Goal: Book appointment/travel/reservation

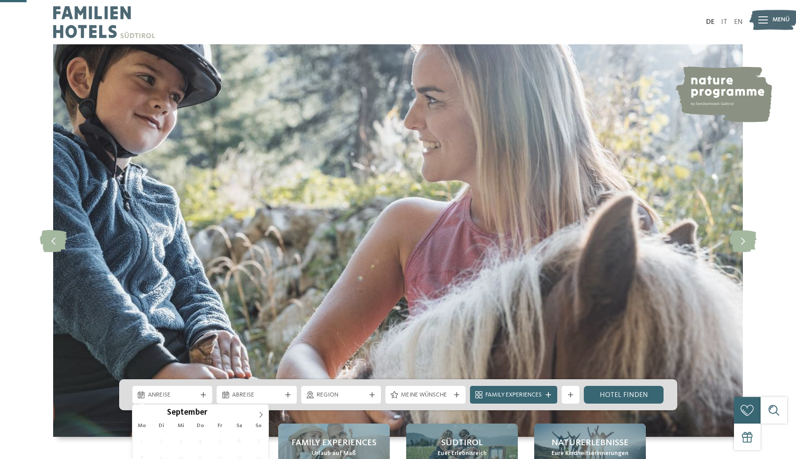
click at [196, 391] on span "Anreise" at bounding box center [172, 395] width 49 height 9
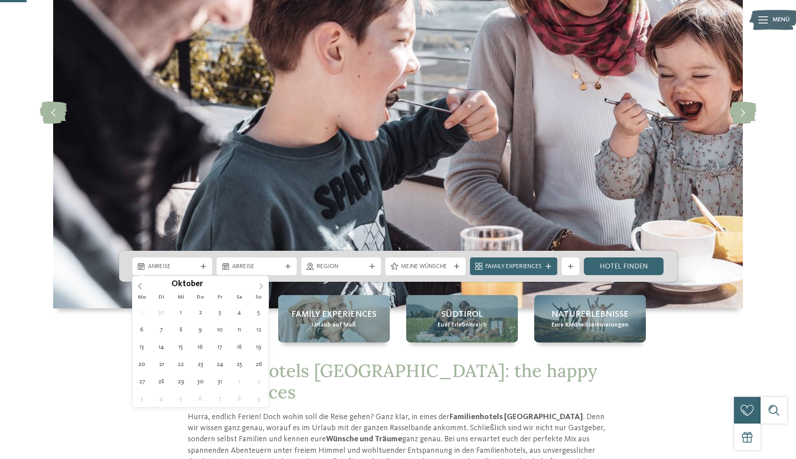
click at [261, 284] on icon at bounding box center [261, 286] width 3 height 6
click at [261, 284] on icon at bounding box center [261, 286] width 6 height 6
click at [141, 285] on icon at bounding box center [140, 286] width 6 height 6
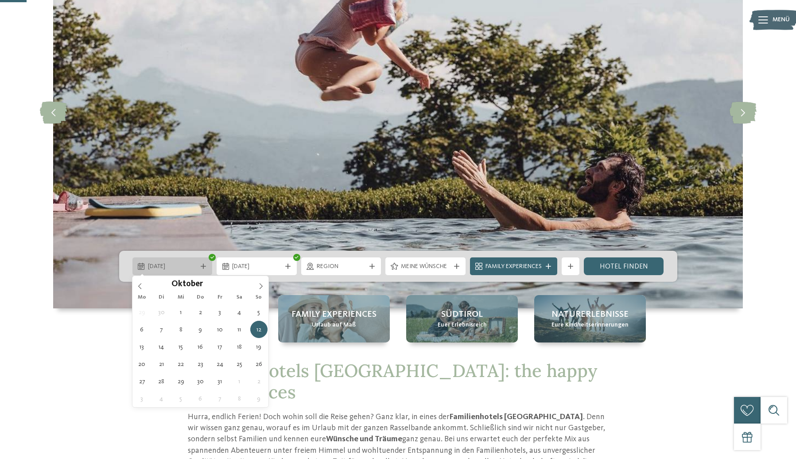
click at [187, 268] on span "12.10.2025" at bounding box center [172, 266] width 49 height 9
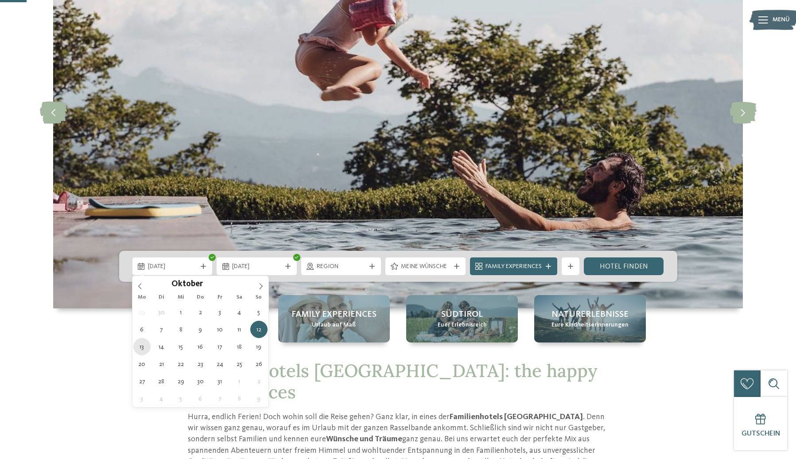
type div "13.10.2025"
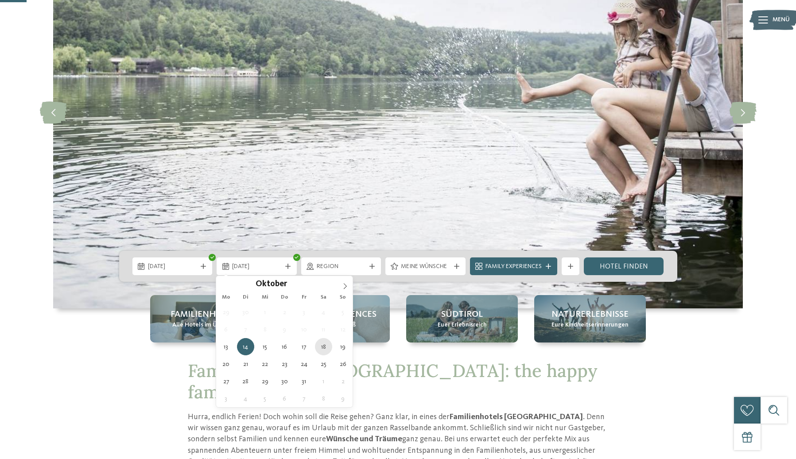
type div "18.10.2025"
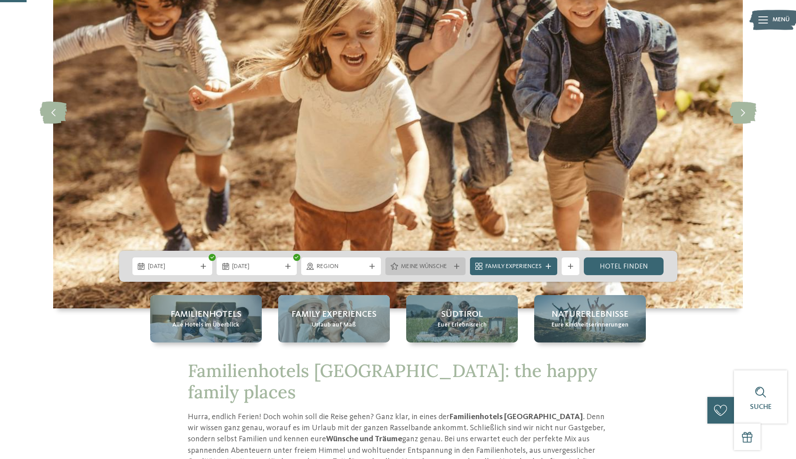
click at [438, 269] on span "Meine Wünsche" at bounding box center [425, 266] width 49 height 9
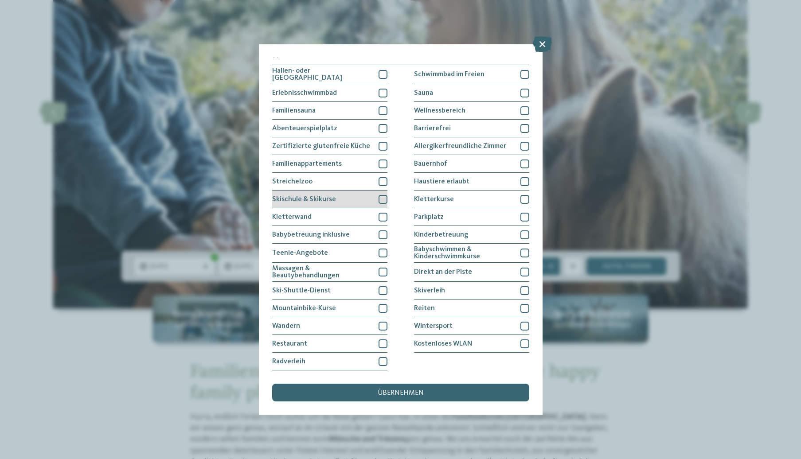
scroll to position [41, 0]
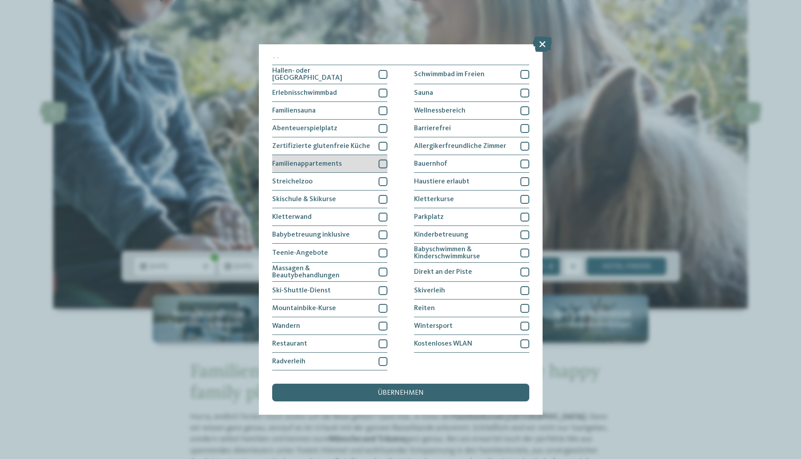
click at [382, 160] on div at bounding box center [382, 164] width 9 height 9
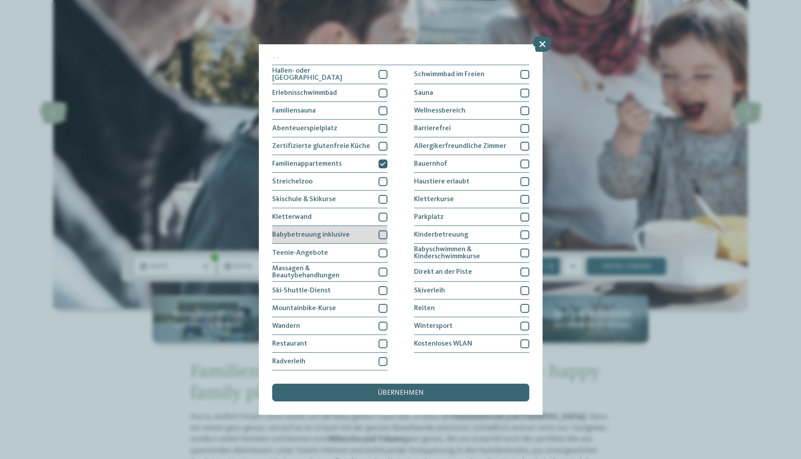
scroll to position [94, 0]
click at [382, 357] on div at bounding box center [382, 361] width 9 height 9
click at [444, 300] on div "Reiten" at bounding box center [471, 309] width 115 height 18
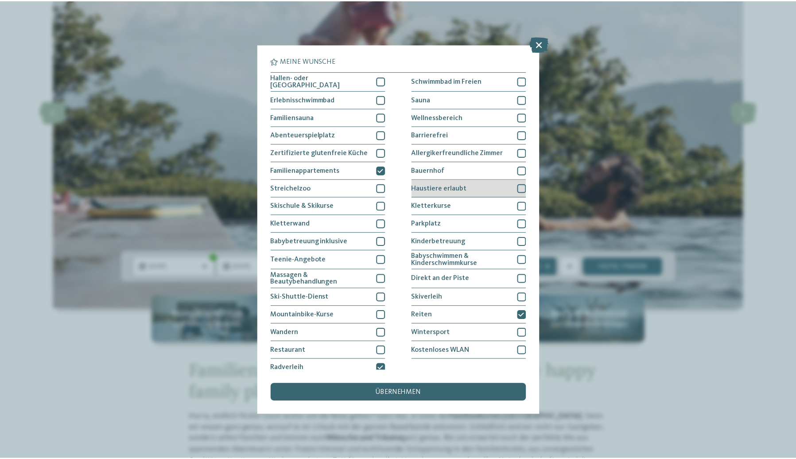
scroll to position [0, 0]
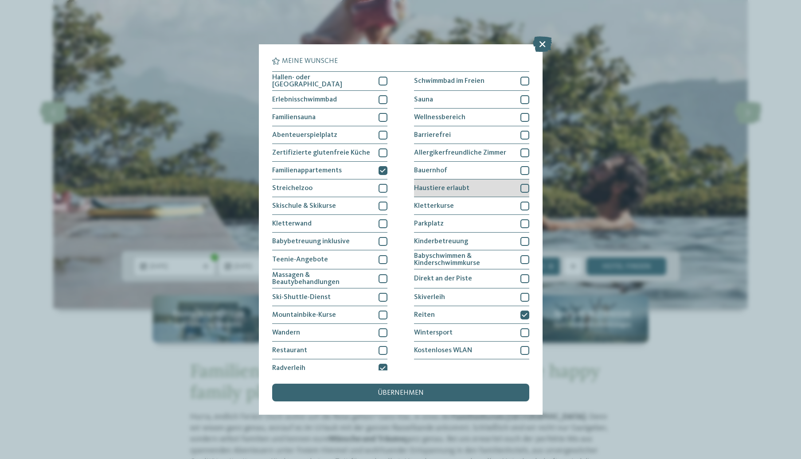
click at [468, 188] on div "Haustiere erlaubt" at bounding box center [471, 188] width 115 height 18
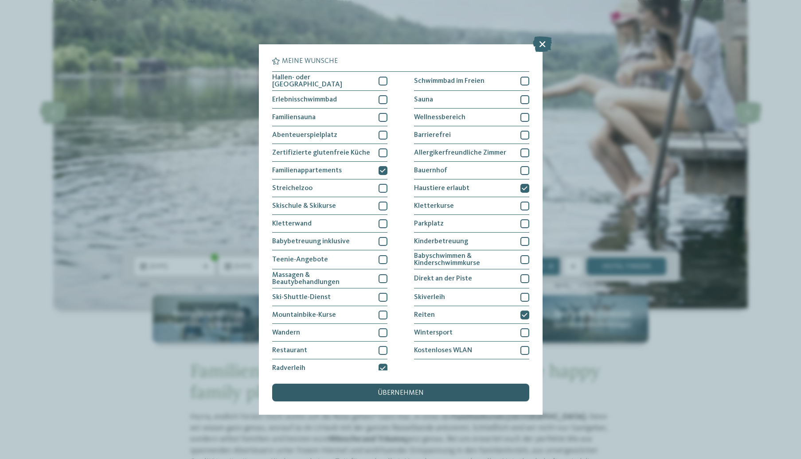
click at [421, 389] on span "übernehmen" at bounding box center [401, 392] width 46 height 7
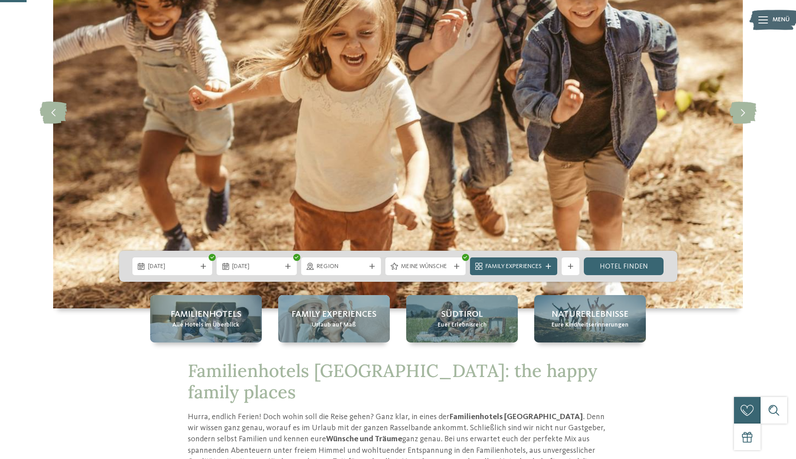
click at [528, 265] on span "Family Experiences" at bounding box center [514, 266] width 56 height 9
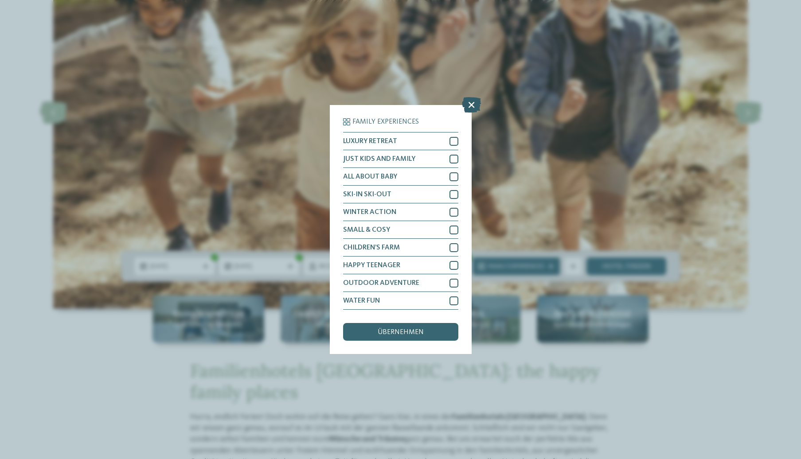
click at [467, 97] on icon at bounding box center [471, 105] width 19 height 16
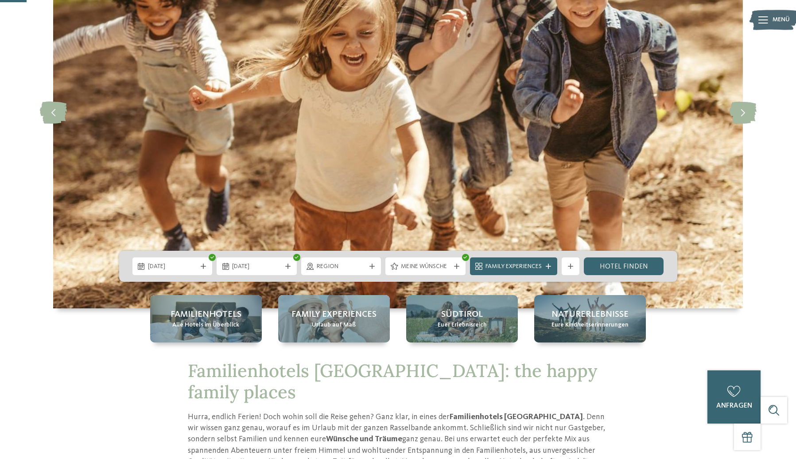
click at [522, 268] on span "Family Experiences" at bounding box center [514, 266] width 56 height 9
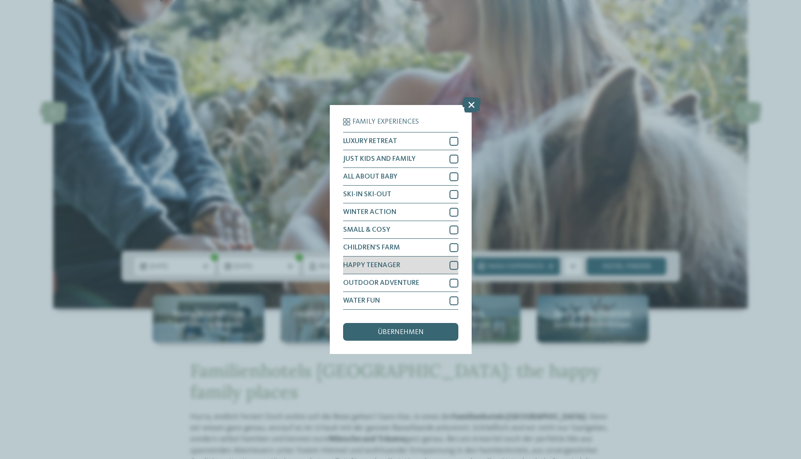
click at [453, 261] on div at bounding box center [453, 265] width 9 height 9
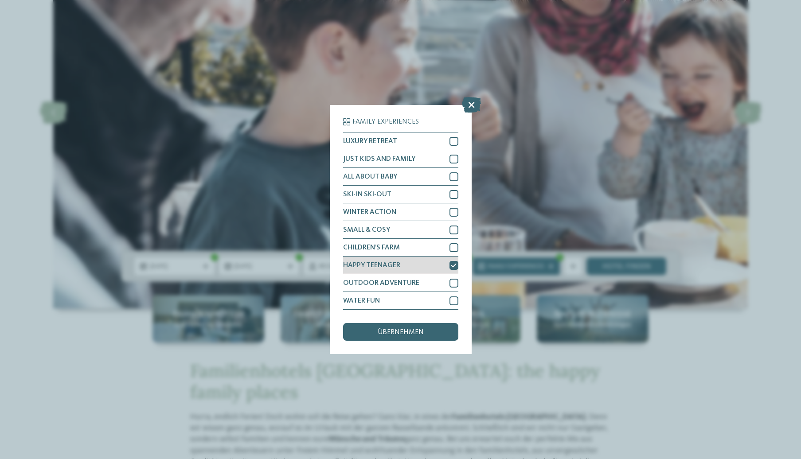
click at [456, 263] on icon at bounding box center [454, 265] width 6 height 5
click at [436, 323] on div "übernehmen" at bounding box center [400, 332] width 115 height 18
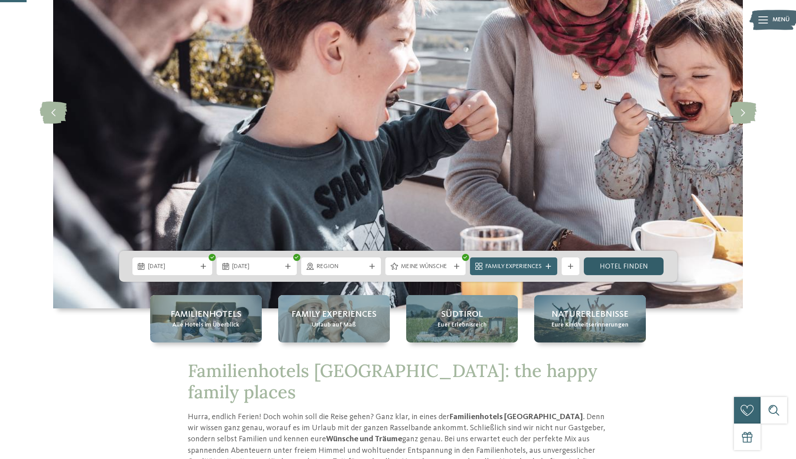
click at [638, 264] on link "Hotel finden" at bounding box center [624, 266] width 80 height 18
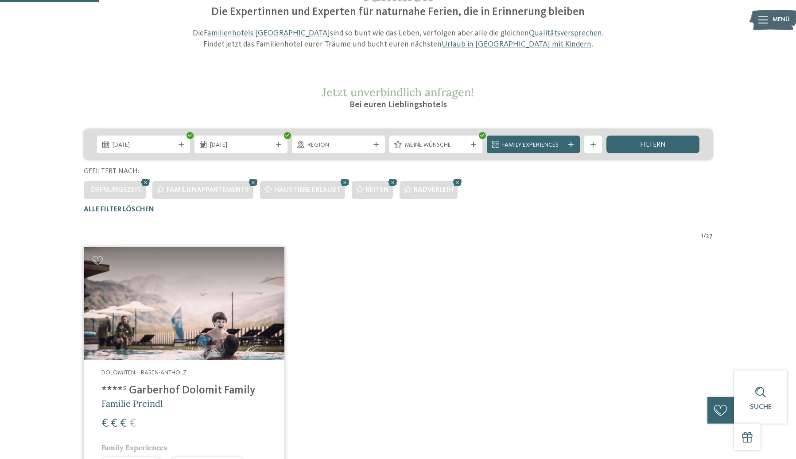
scroll to position [75, 0]
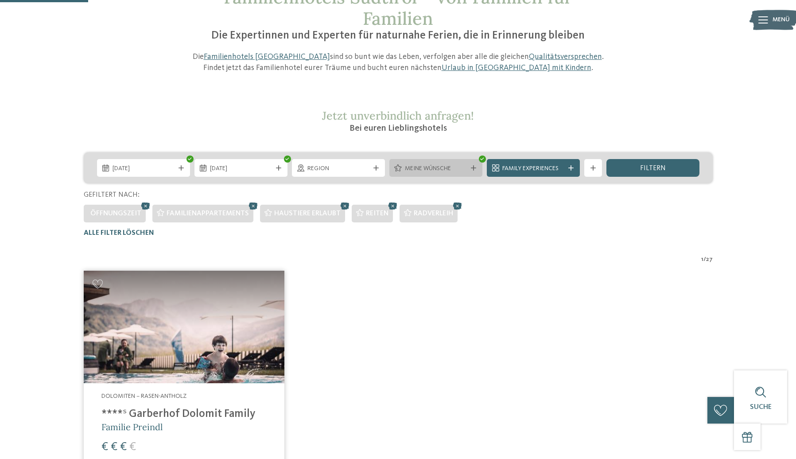
click at [455, 168] on span "Meine Wünsche" at bounding box center [436, 168] width 62 height 9
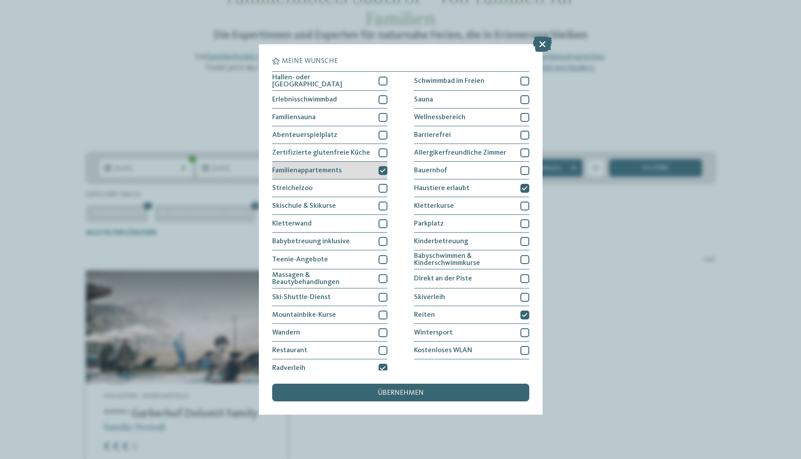
click at [383, 169] on icon at bounding box center [383, 170] width 6 height 5
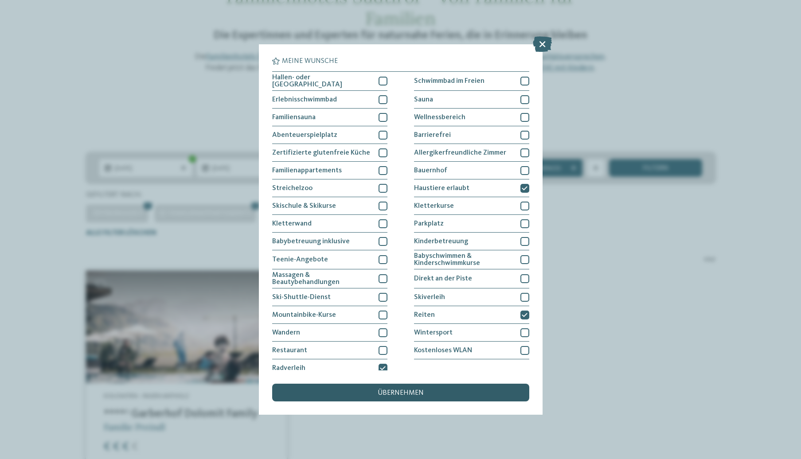
click at [421, 389] on span "übernehmen" at bounding box center [401, 392] width 46 height 7
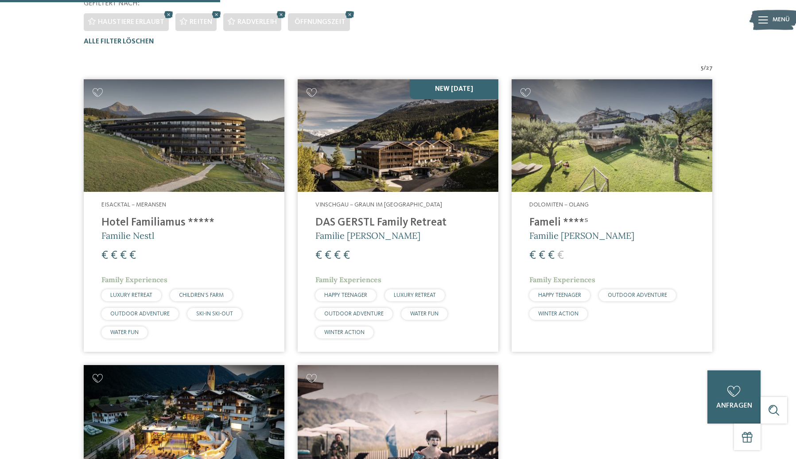
scroll to position [266, 1]
click at [403, 221] on h4 "DAS GERSTL Family Retreat" at bounding box center [397, 223] width 165 height 13
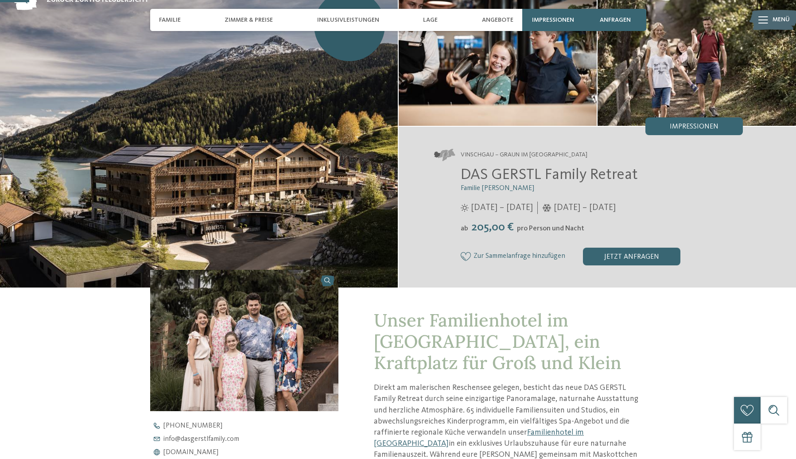
scroll to position [107, 0]
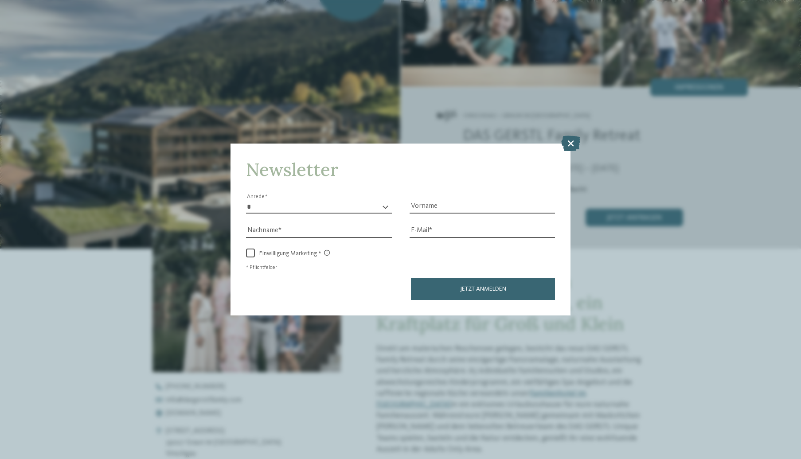
click at [569, 135] on icon at bounding box center [570, 143] width 19 height 16
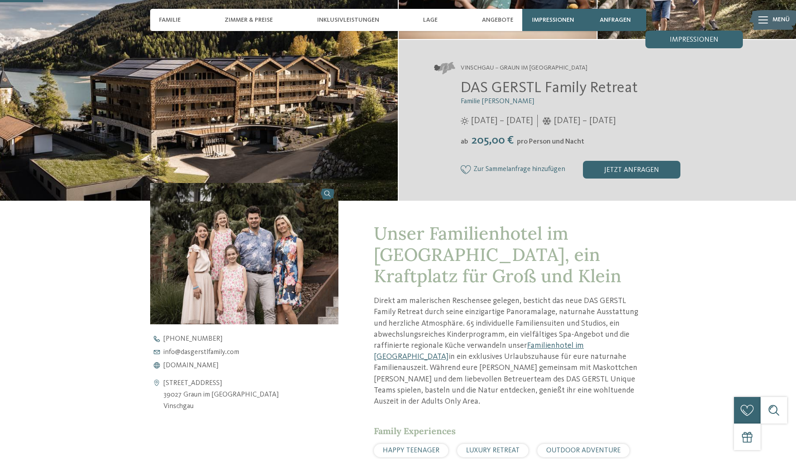
scroll to position [158, 0]
